Goal: Information Seeking & Learning: Learn about a topic

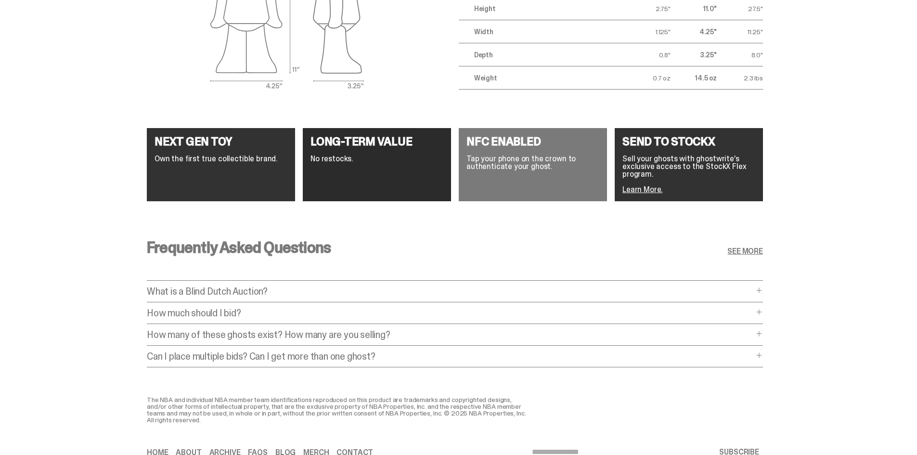
scroll to position [1776, 0]
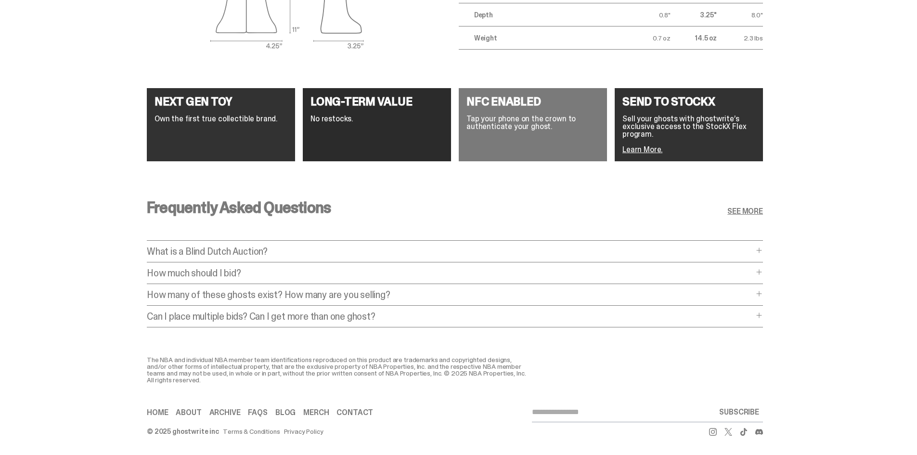
click at [224, 311] on p "Can I place multiple bids? Can I get more than one ghost?" at bounding box center [450, 316] width 606 height 10
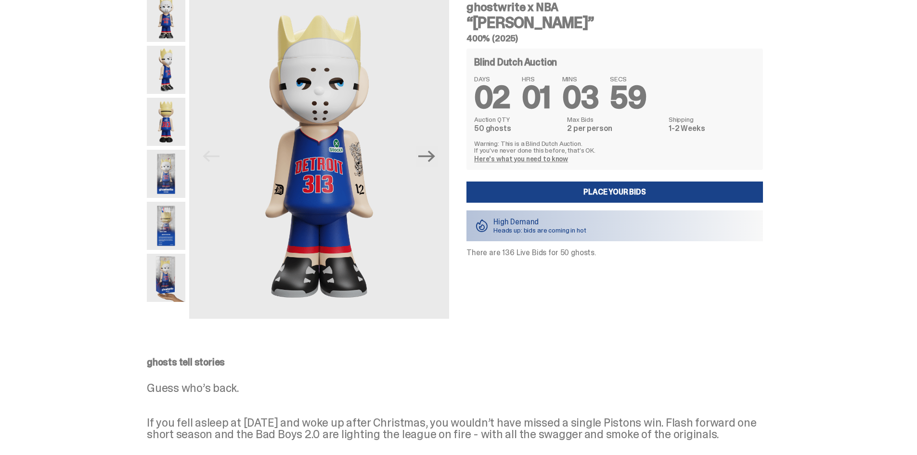
scroll to position [1, 0]
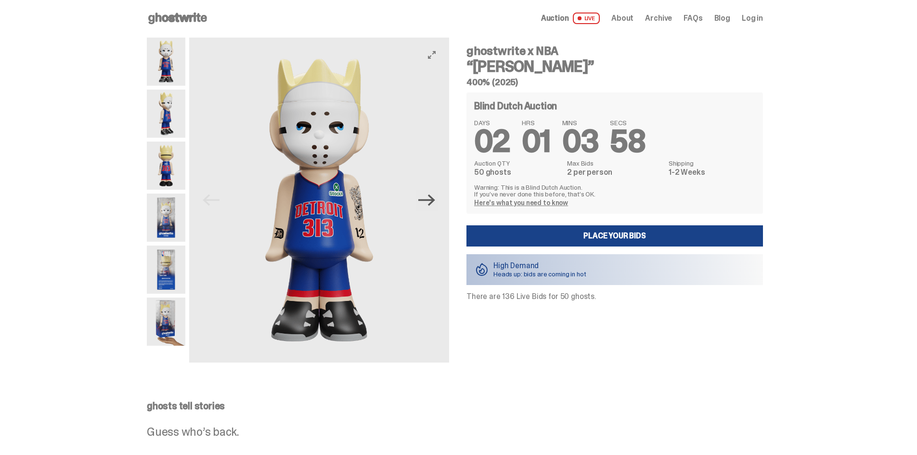
click at [435, 205] on icon "Next" at bounding box center [426, 200] width 17 height 17
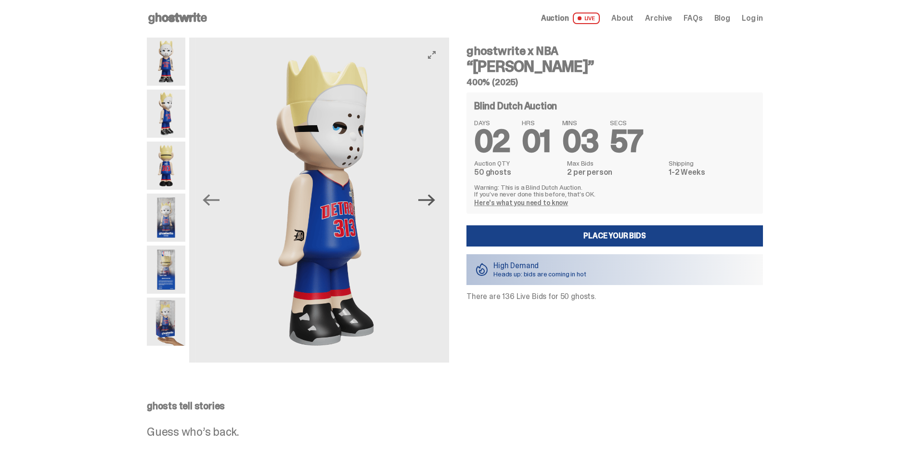
click at [435, 205] on icon "Next" at bounding box center [426, 200] width 17 height 17
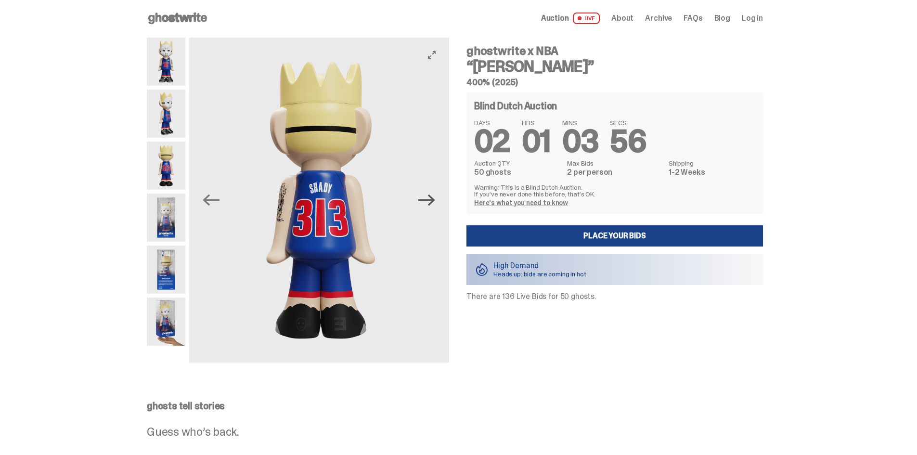
click at [435, 205] on icon "Next" at bounding box center [426, 200] width 17 height 17
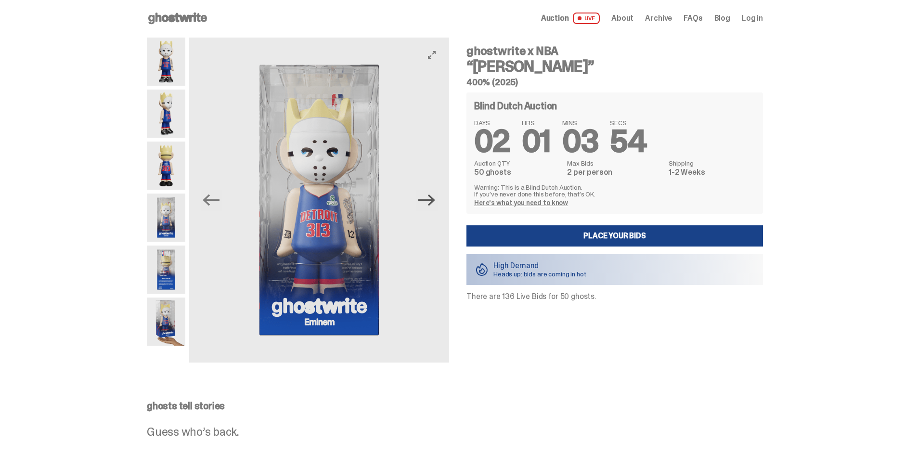
click at [435, 205] on icon "Next" at bounding box center [426, 200] width 17 height 17
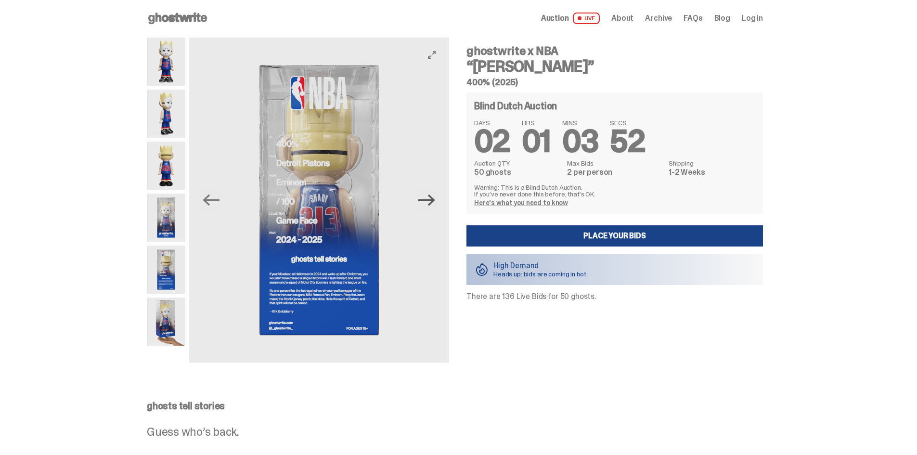
click at [435, 205] on icon "Next" at bounding box center [426, 200] width 17 height 17
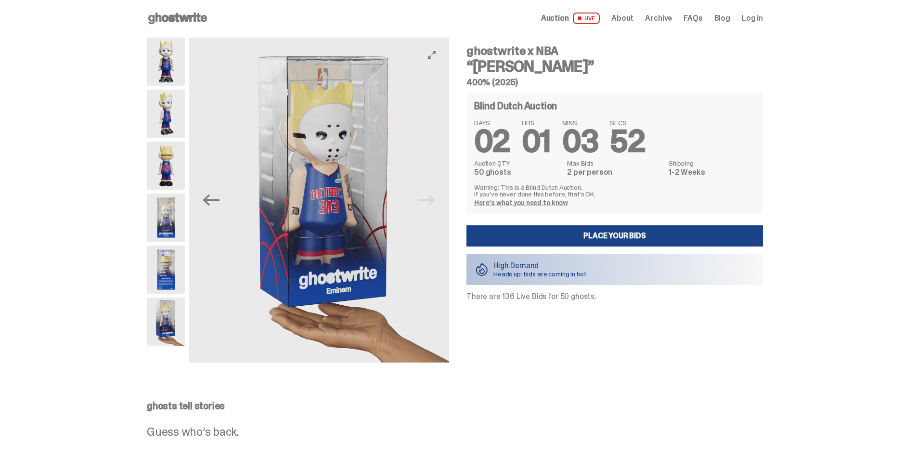
click at [436, 205] on img at bounding box center [327, 200] width 260 height 325
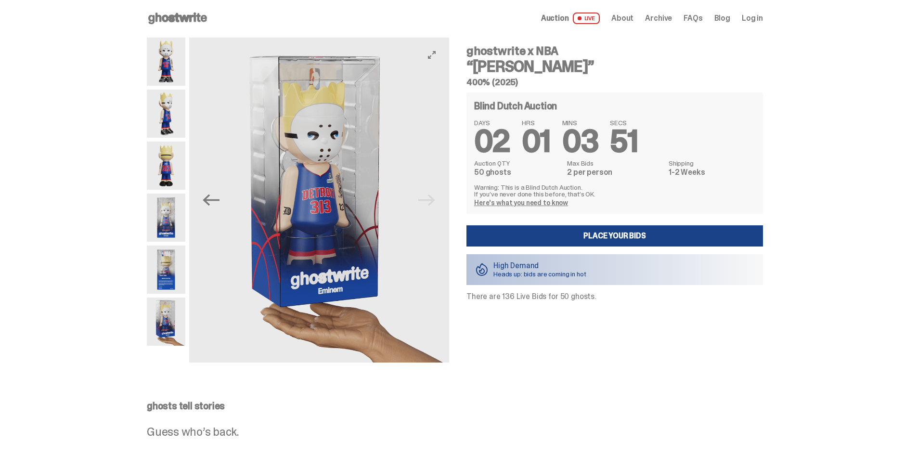
click at [436, 205] on img at bounding box center [319, 200] width 260 height 325
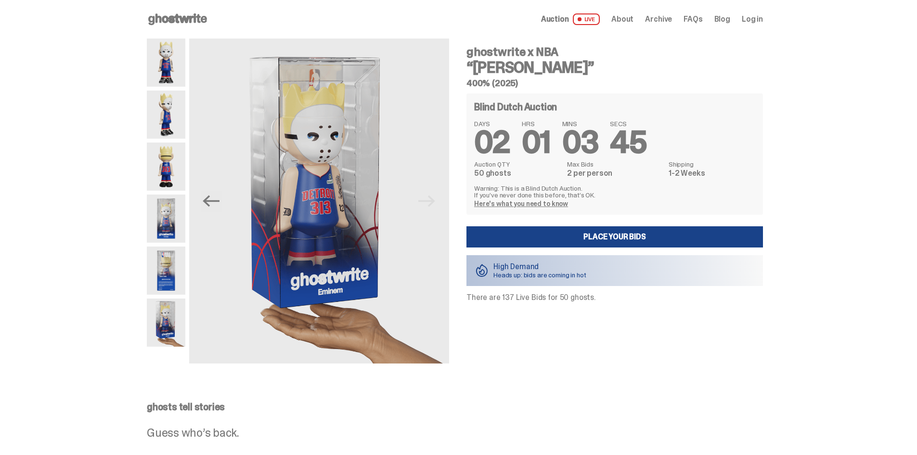
click at [657, 13] on div "Auction LIVE About Archive FAQs Blog Log in" at bounding box center [652, 19] width 222 height 12
click at [657, 19] on span "Archive" at bounding box center [658, 19] width 27 height 8
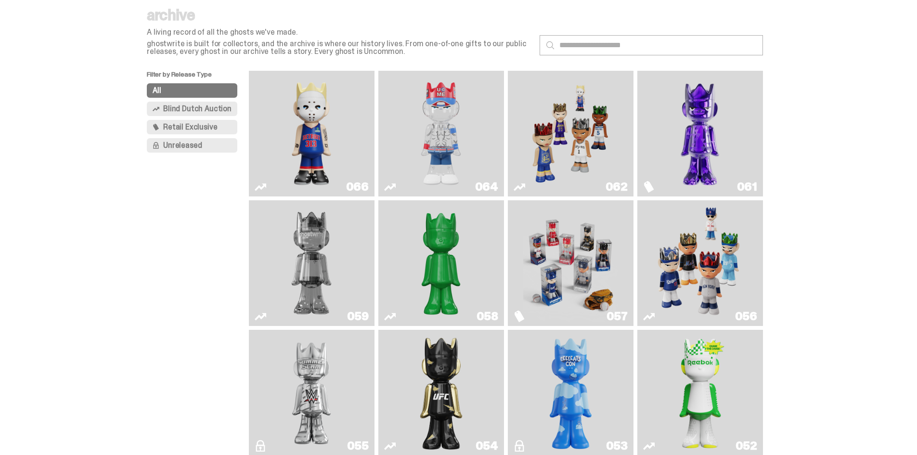
scroll to position [48, 0]
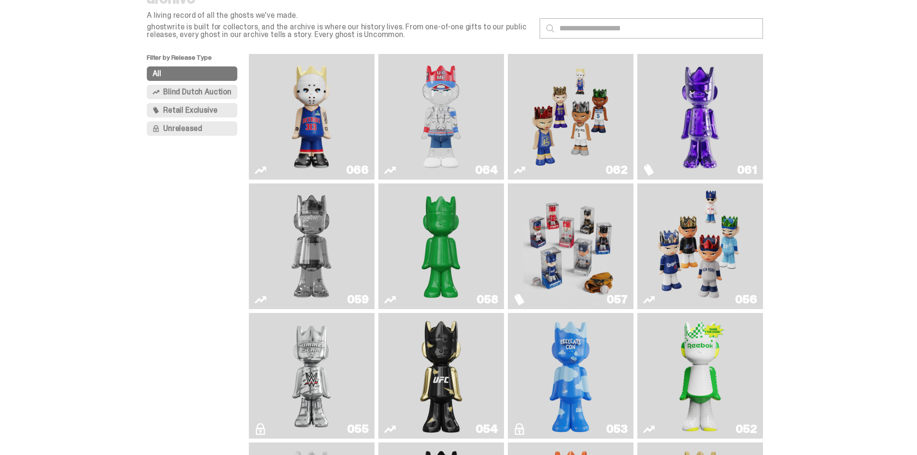
click at [438, 125] on img "You Can't See Me" at bounding box center [441, 117] width 94 height 118
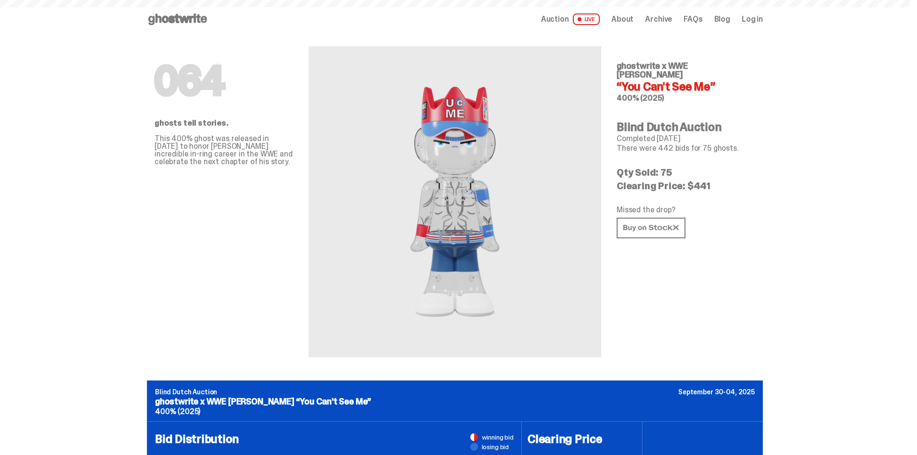
scroll to position [48, 0]
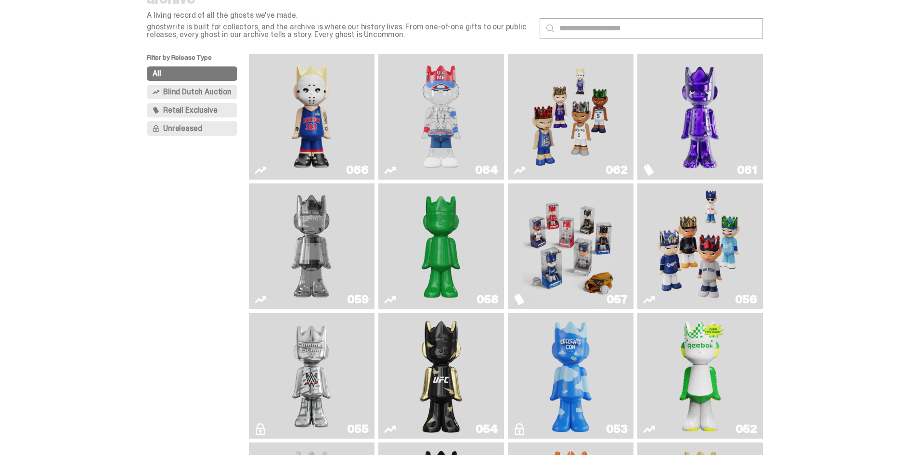
click at [704, 112] on img "Fantasy" at bounding box center [700, 117] width 94 height 118
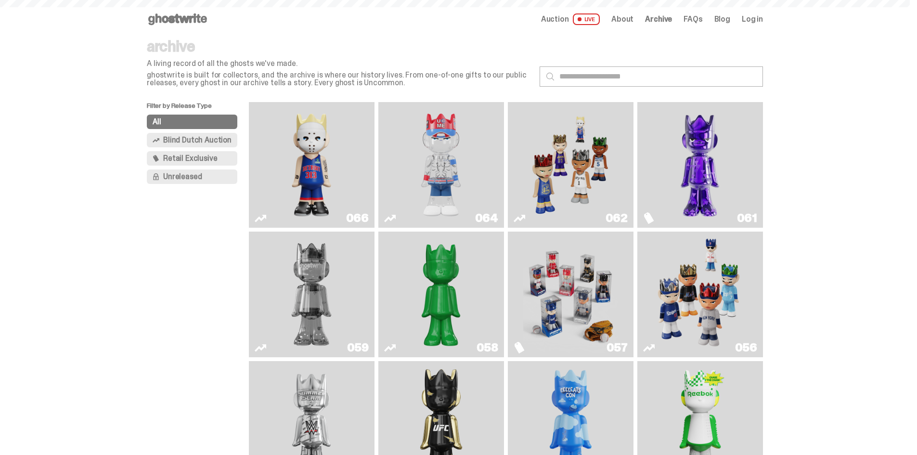
scroll to position [48, 0]
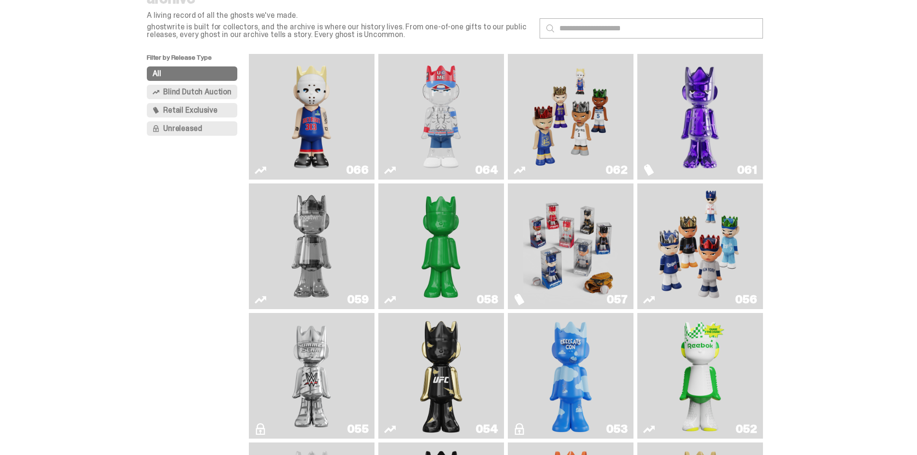
click at [711, 360] on img "Court Victory" at bounding box center [700, 376] width 51 height 118
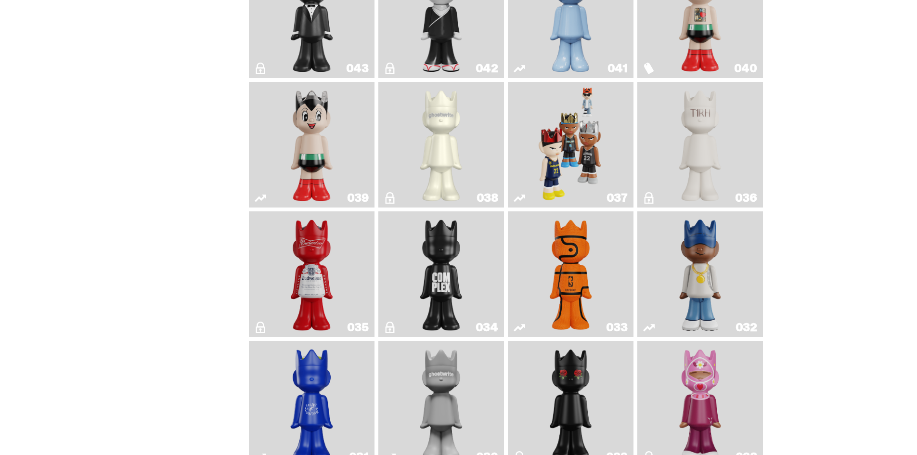
scroll to position [818, 0]
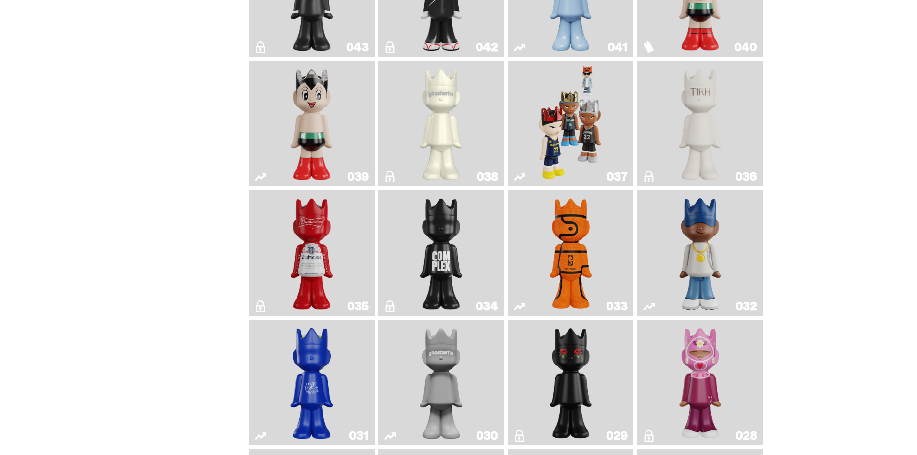
click at [552, 254] on img "Game Ball" at bounding box center [570, 253] width 51 height 118
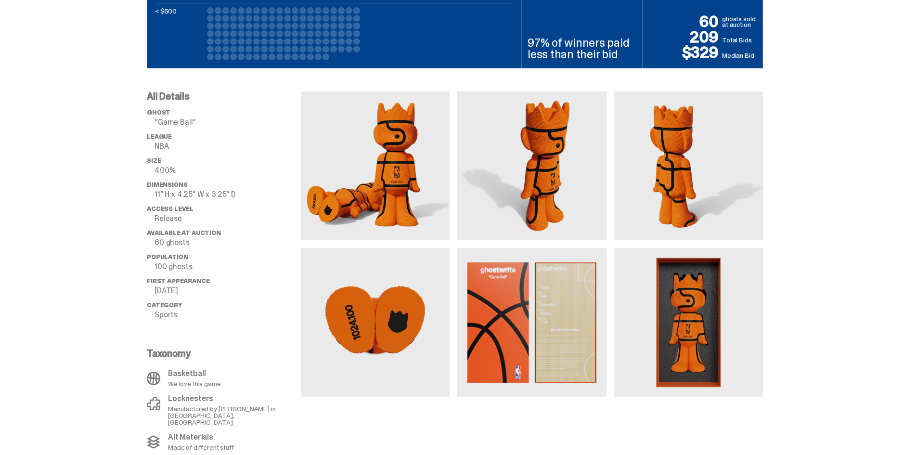
scroll to position [577, 0]
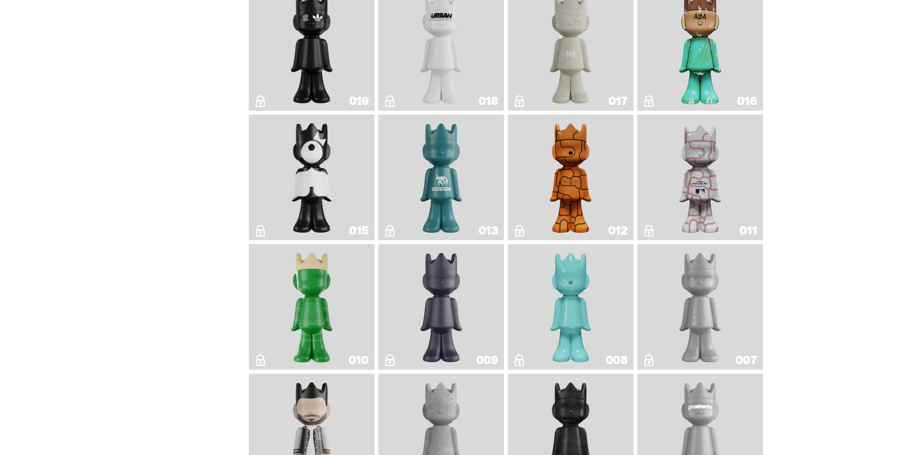
scroll to position [1636, 0]
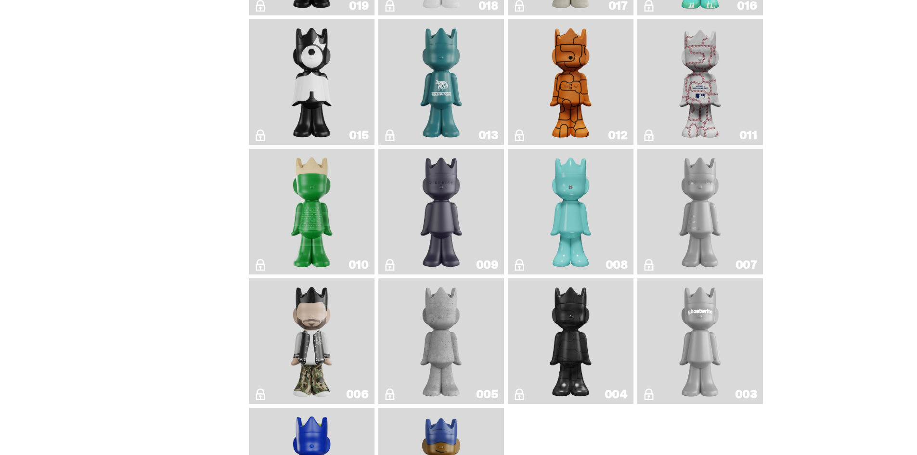
click at [555, 110] on img "Basketball" at bounding box center [570, 82] width 51 height 118
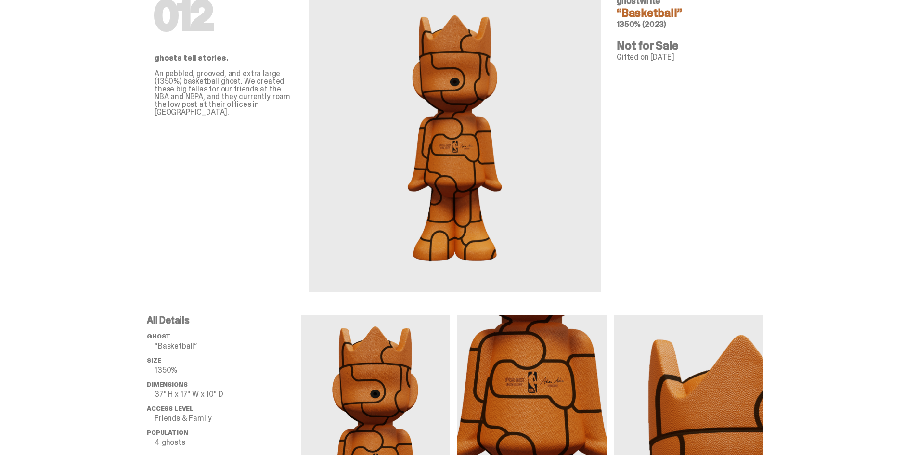
scroll to position [48, 0]
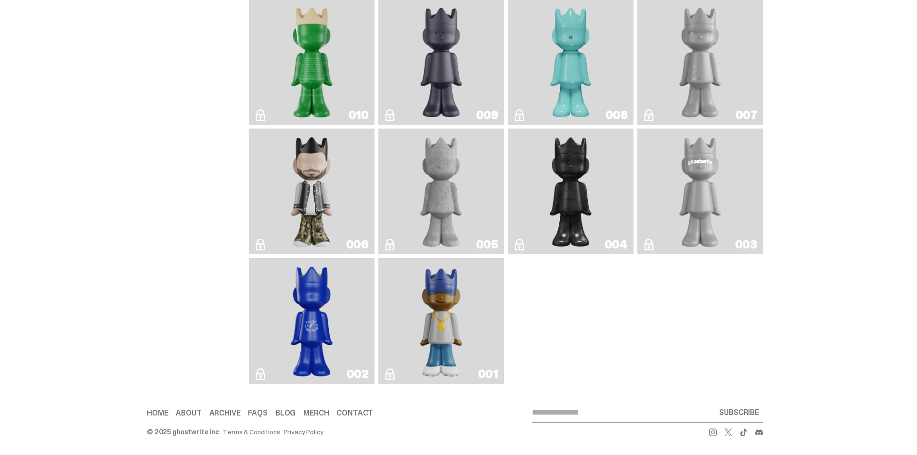
scroll to position [1801, 0]
click at [324, 202] on img "Amiri" at bounding box center [311, 191] width 51 height 118
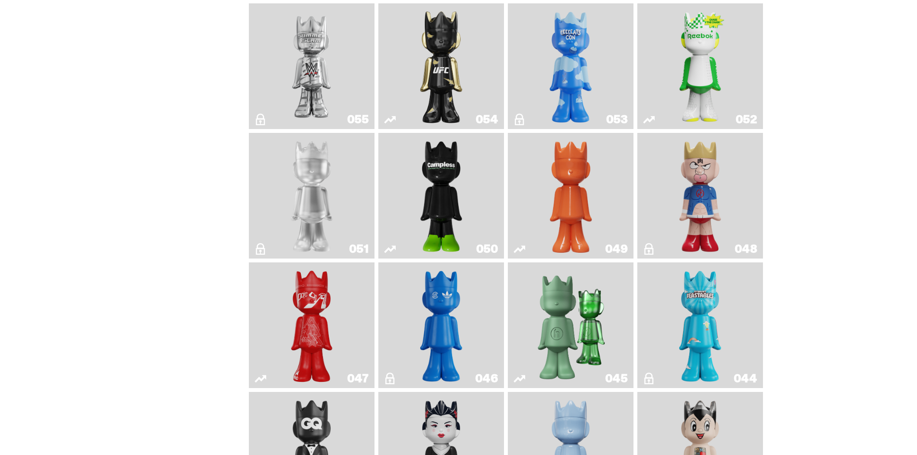
scroll to position [117, 0]
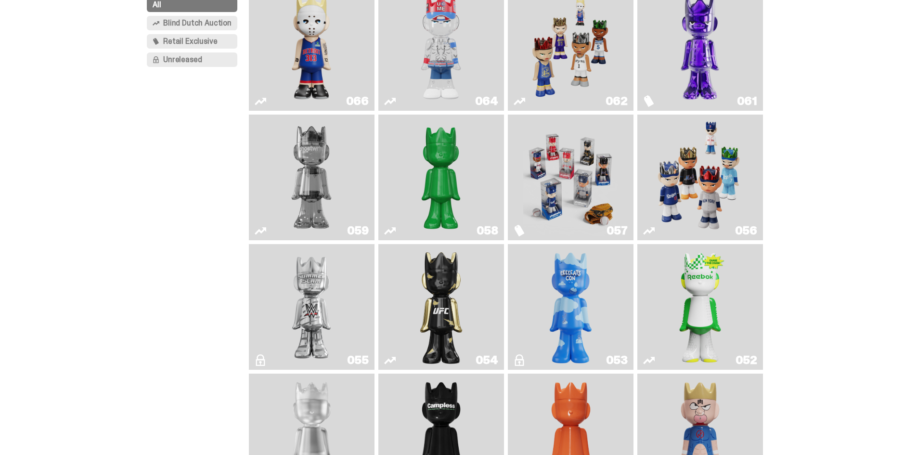
click at [441, 274] on img "Ruby" at bounding box center [441, 307] width 51 height 118
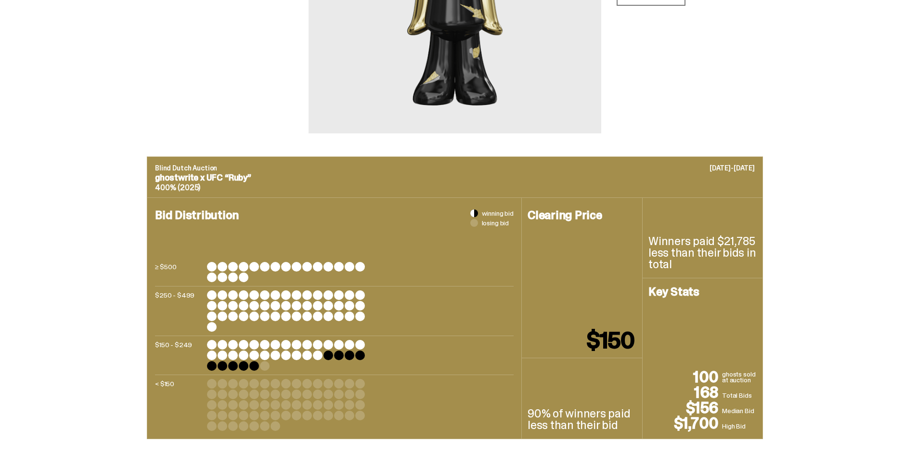
scroll to position [241, 0]
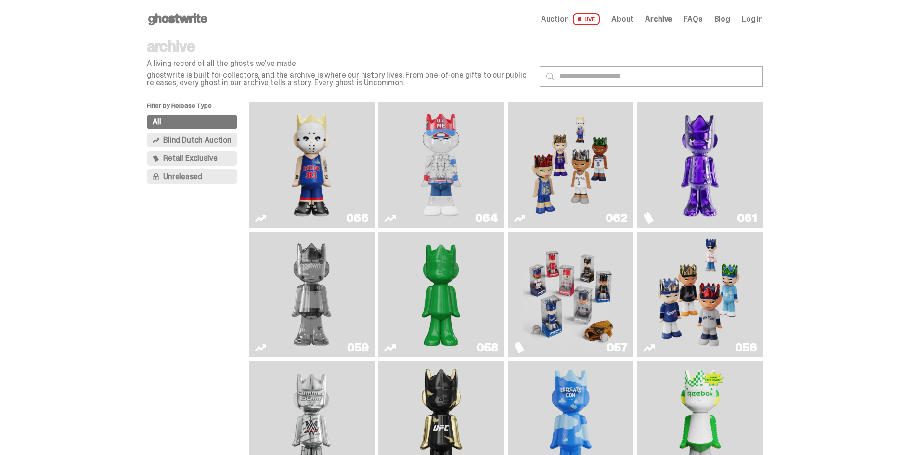
click at [447, 146] on img "You Can't See Me" at bounding box center [441, 165] width 94 height 118
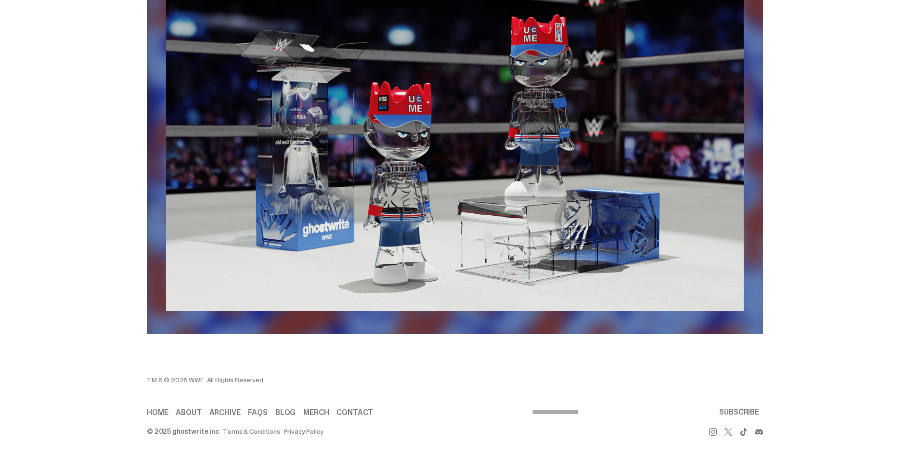
scroll to position [1450, 0]
